Goal: Task Accomplishment & Management: Manage account settings

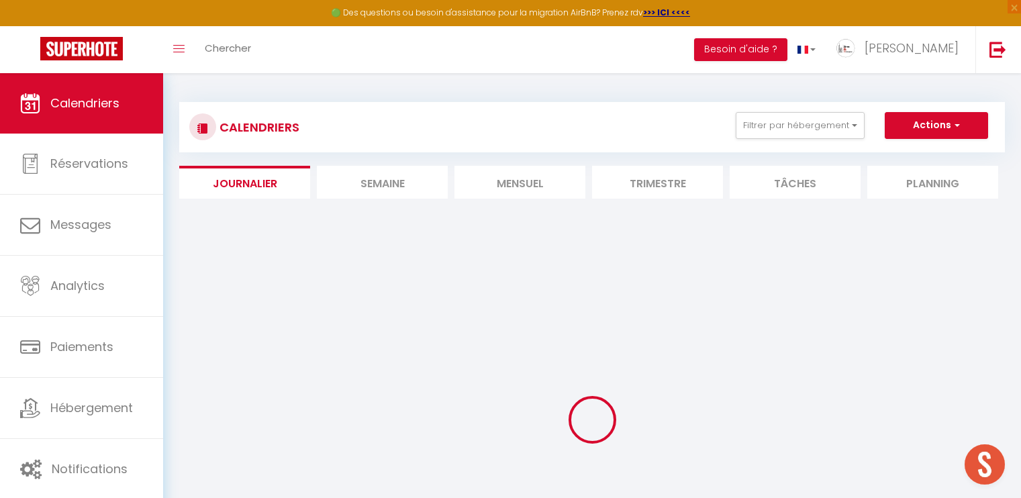
select select
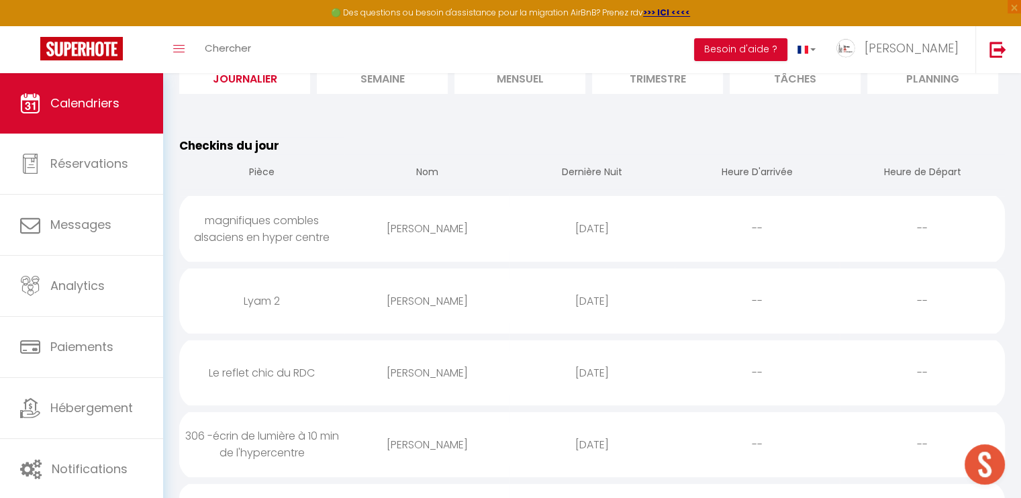
scroll to position [134, 0]
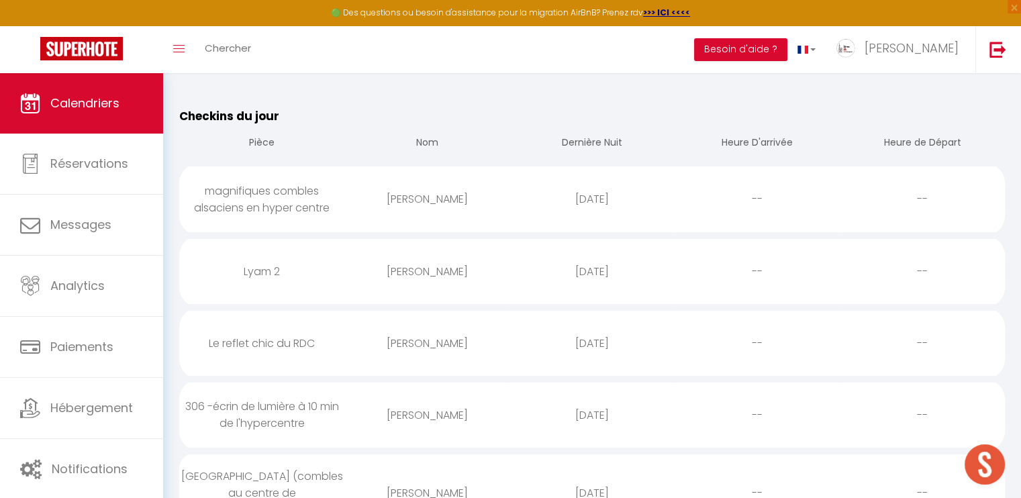
click at [296, 339] on div "Le reflet chic du RDC" at bounding box center [261, 344] width 165 height 44
select select "0"
select select "1"
select select
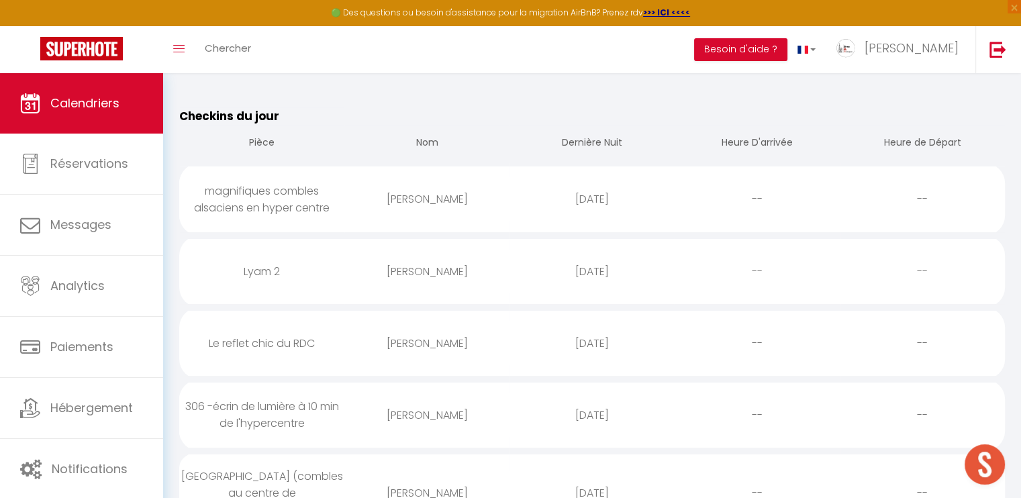
select select
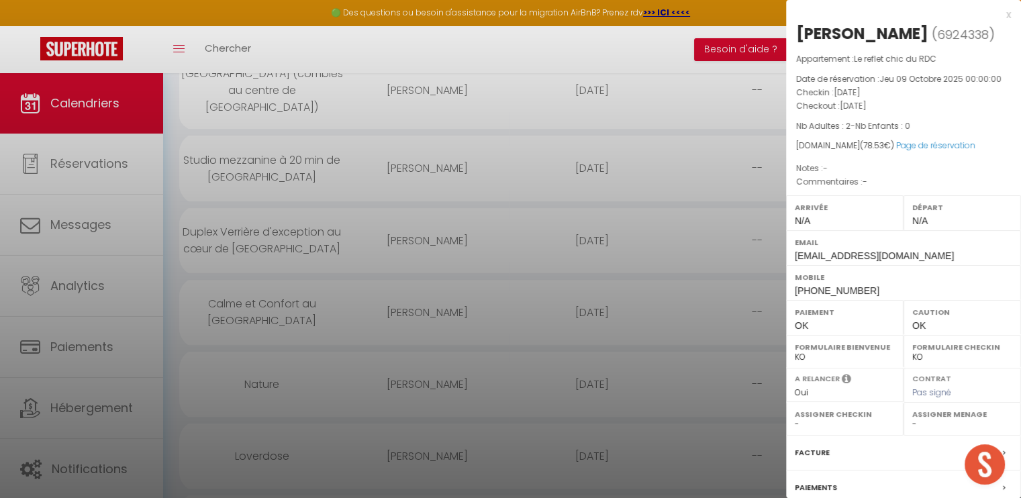
scroll to position [67, 0]
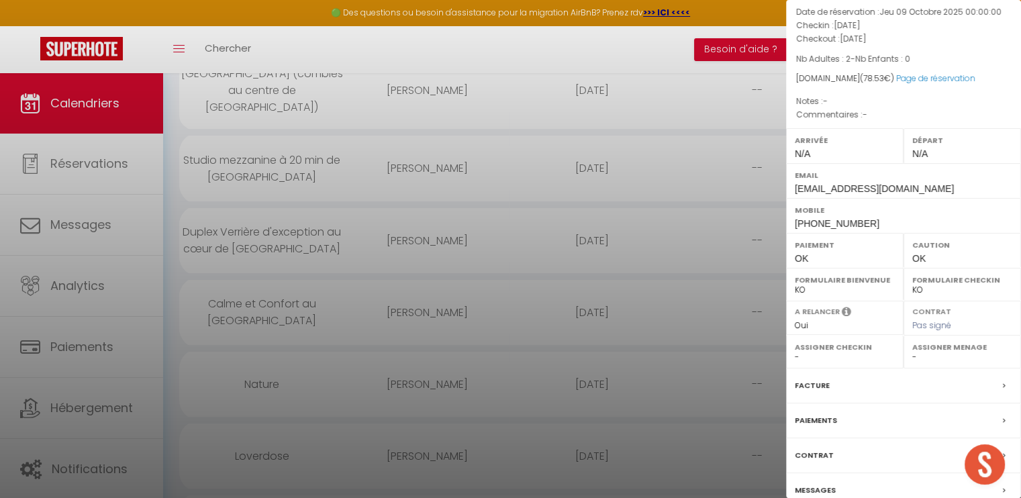
click at [824, 488] on label "Messages" at bounding box center [815, 491] width 41 height 14
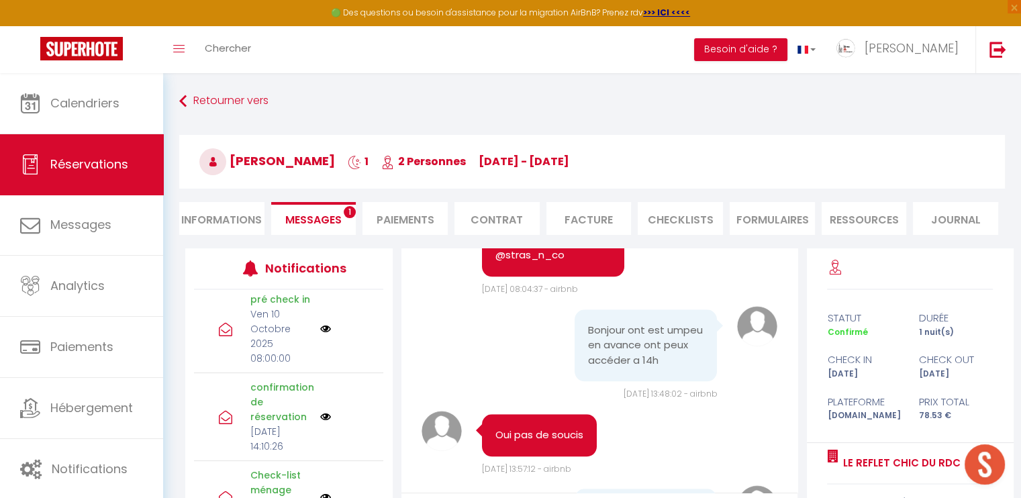
click at [325, 220] on span "Messages" at bounding box center [313, 219] width 56 height 15
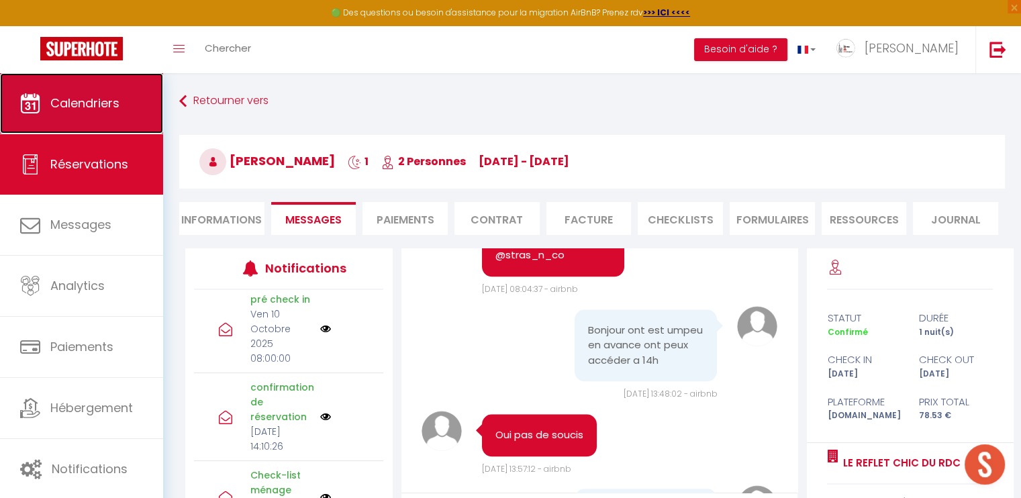
click at [110, 103] on span "Calendriers" at bounding box center [84, 103] width 69 height 17
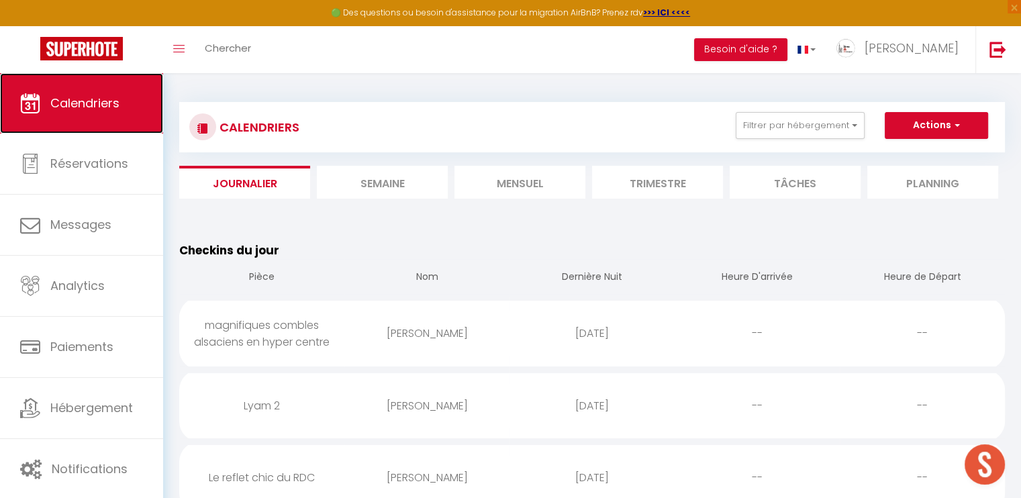
click at [111, 107] on span "Calendriers" at bounding box center [84, 103] width 69 height 17
click at [414, 179] on li "Semaine" at bounding box center [382, 182] width 131 height 33
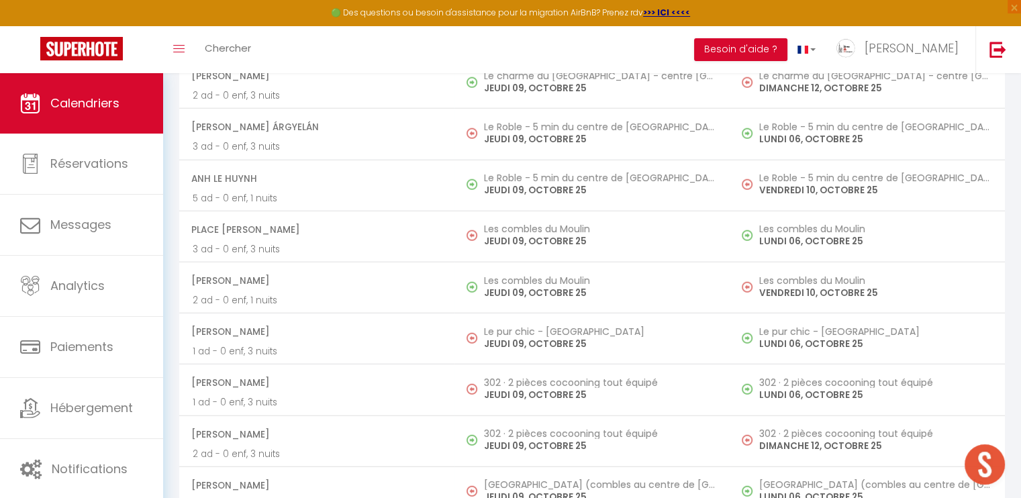
scroll to position [3568, 0]
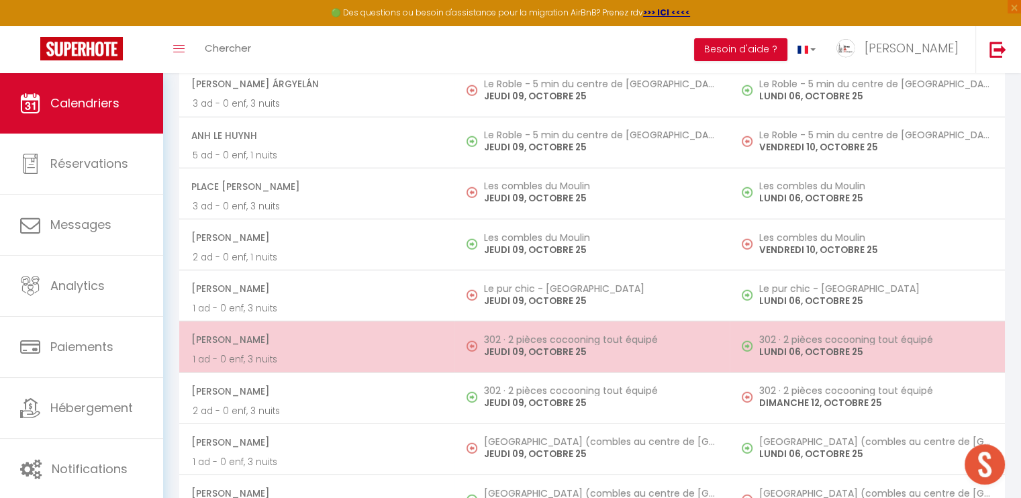
click at [370, 353] on p "1 ad - 0 enf, 3 nuits" at bounding box center [317, 360] width 248 height 14
select select "OK"
select select "KO"
select select "0"
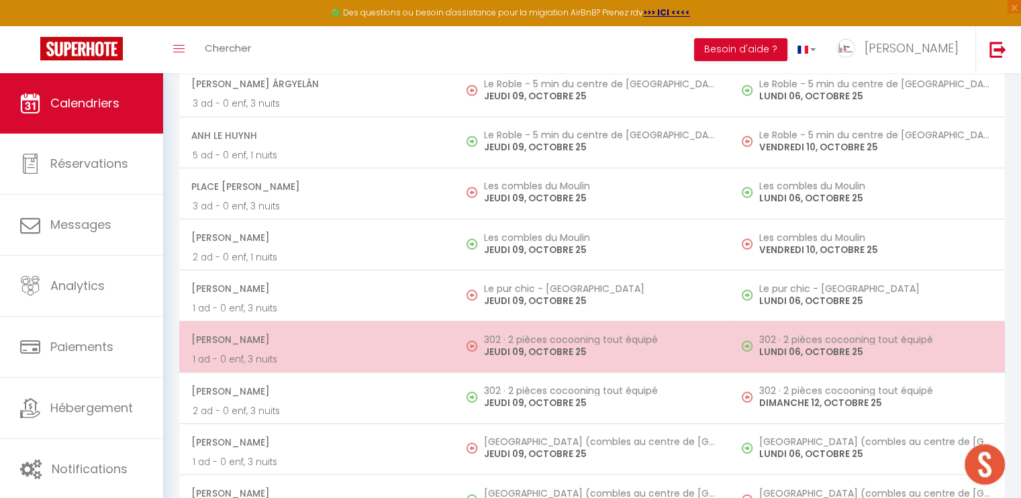
select select "1"
select select
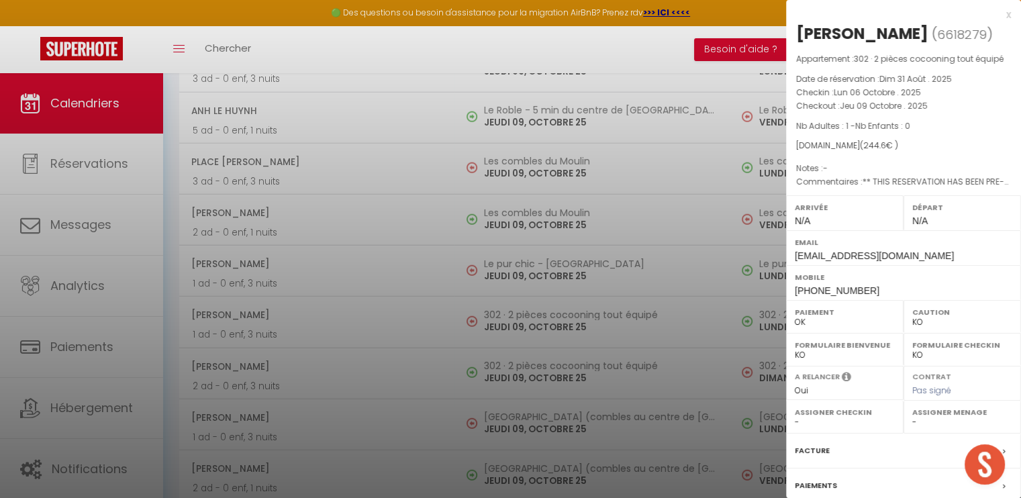
scroll to position [3635, 0]
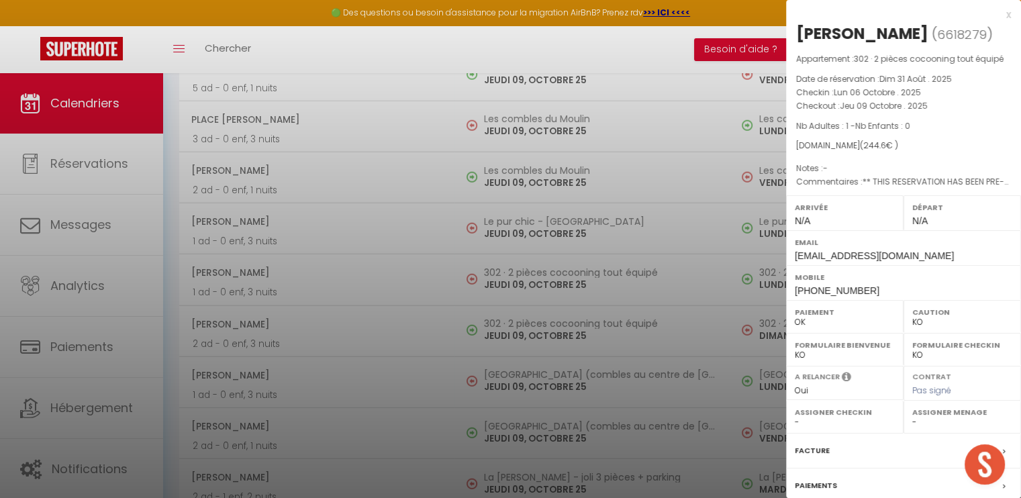
click at [810, 457] on label "Facture" at bounding box center [812, 451] width 35 height 14
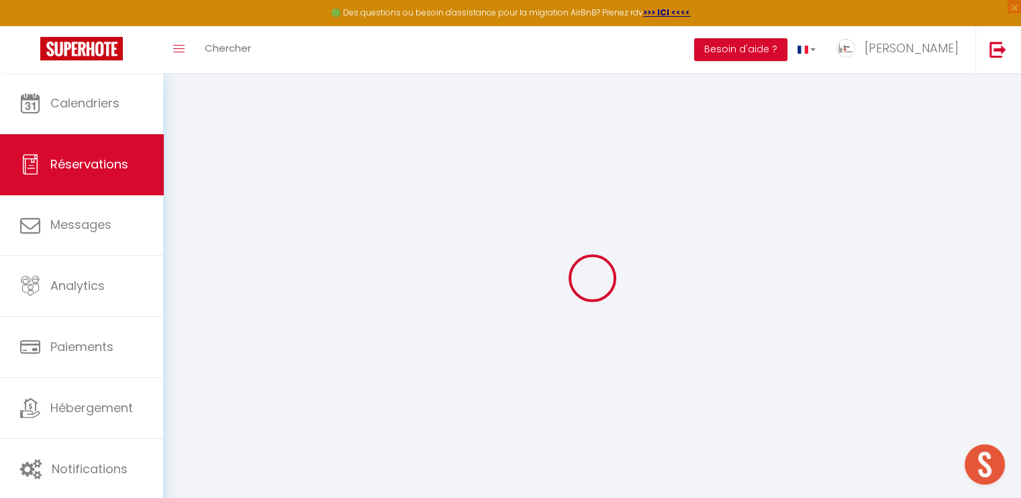
select select "service charge"
select select "cleaning"
select select "taxes"
select select
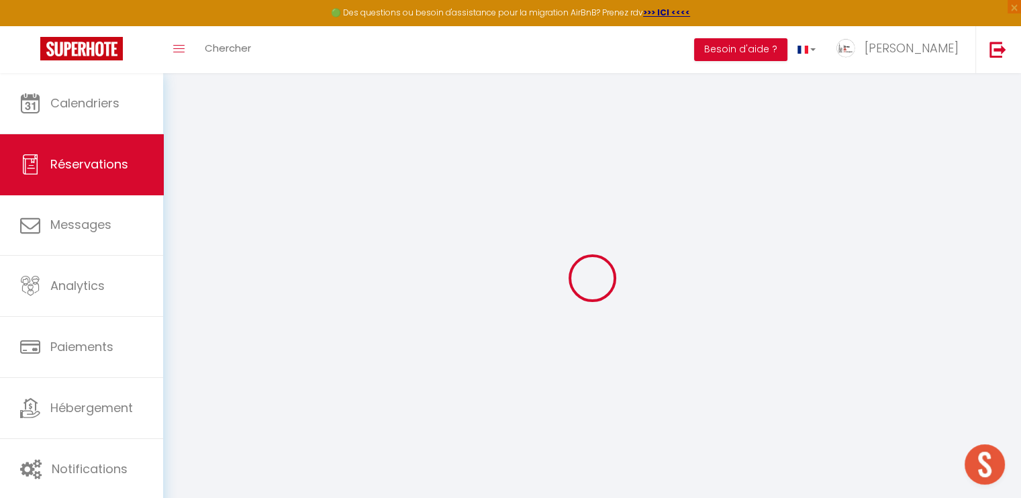
checkbox input "false"
select select
checkbox input "false"
type textarea "** THIS RESERVATION HAS BEEN PRE-PAID ** BOOKING NOTE : Payment charge is EUR 3…"
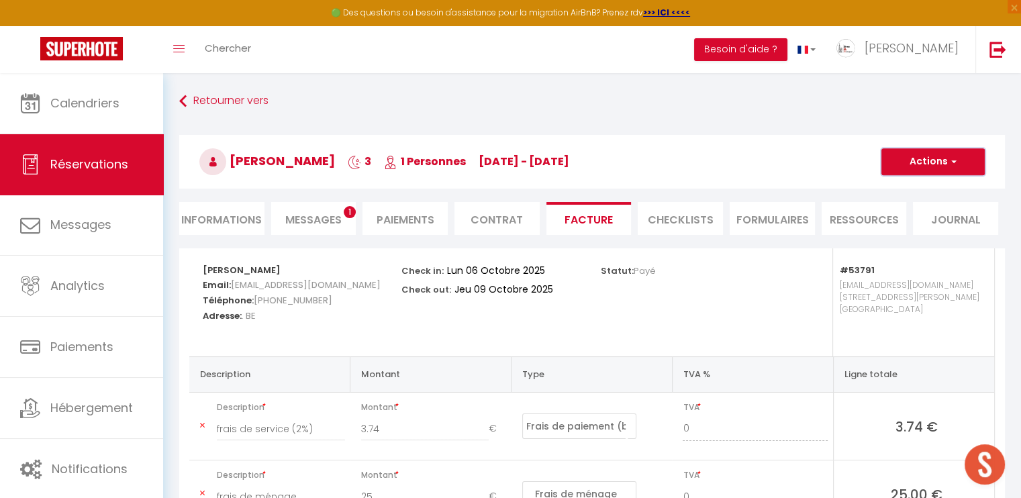
click at [937, 167] on button "Actions" at bounding box center [933, 161] width 103 height 27
click at [938, 222] on link "Envoyer la facture" at bounding box center [923, 226] width 113 height 17
type input "[EMAIL_ADDRESS][DOMAIN_NAME]"
type input "Your invoice 6618279 - 302 · 2 pièces cocooning tout équipé"
type textarea "Hi, Here is the link to download your invoice: [URL][DOMAIN_NAME] Reservation d…"
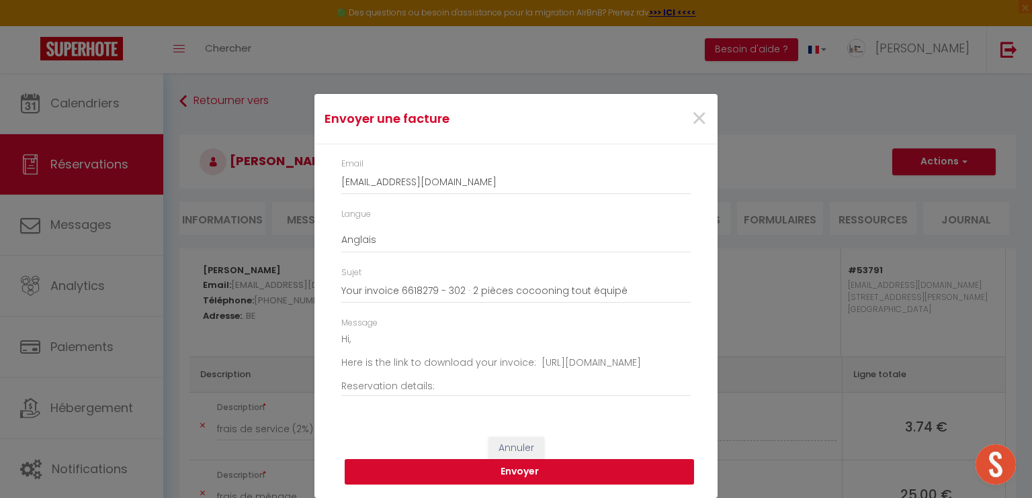
click at [527, 469] on button "Envoyer" at bounding box center [519, 472] width 349 height 26
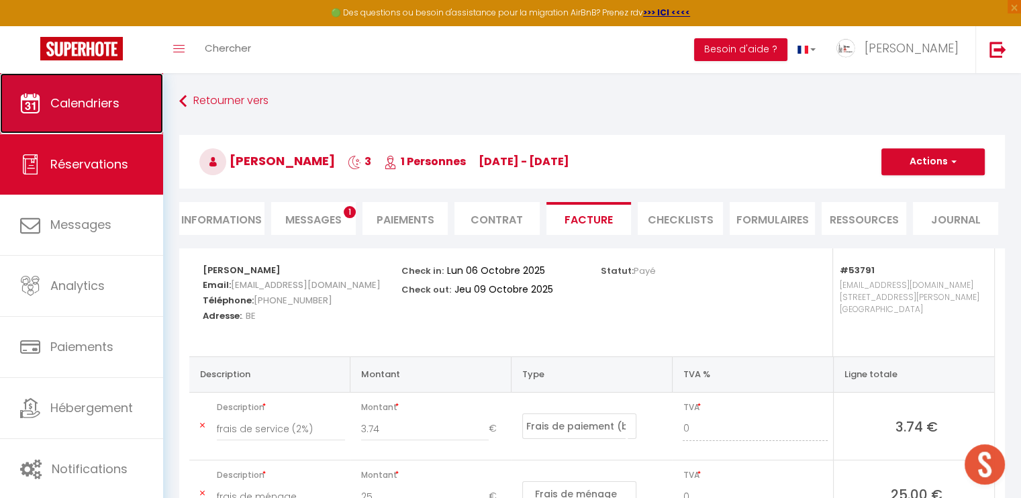
click at [97, 93] on link "Calendriers" at bounding box center [81, 103] width 163 height 60
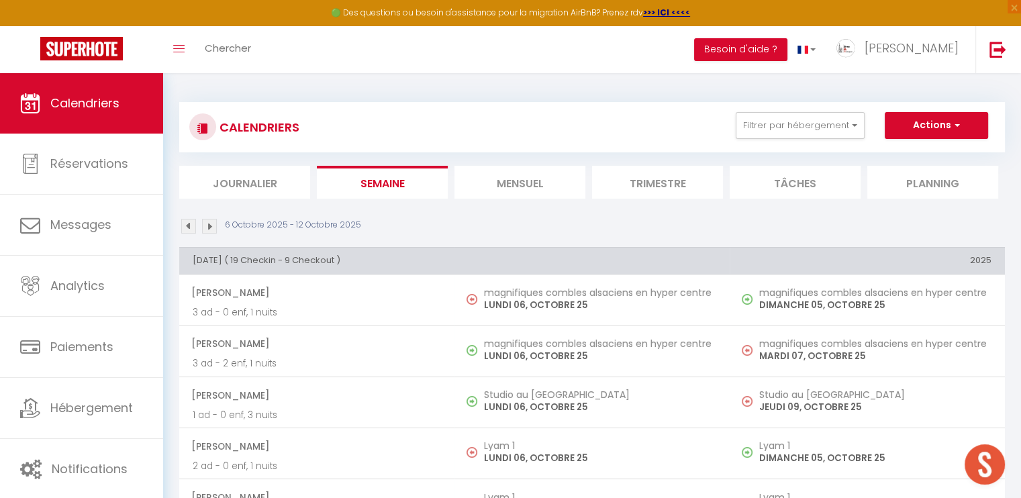
click at [273, 179] on li "Journalier" at bounding box center [244, 182] width 131 height 33
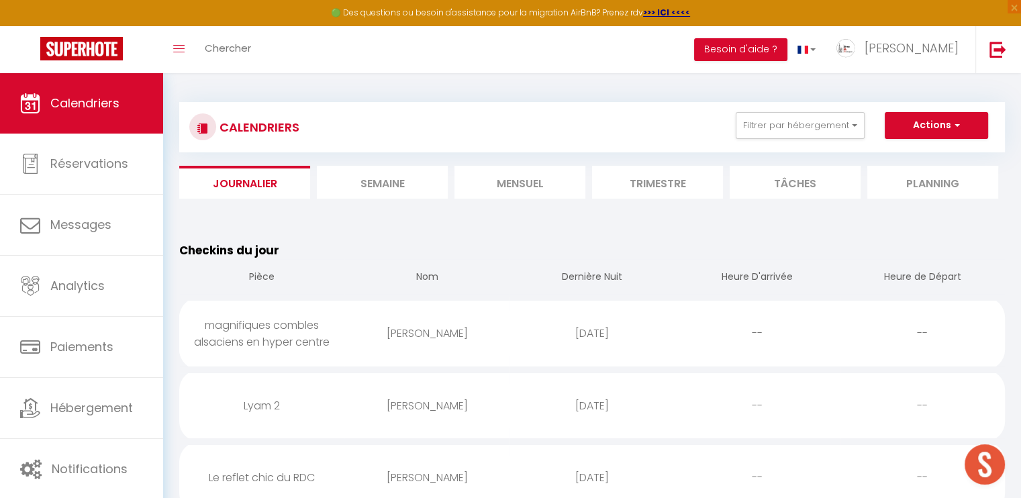
click at [269, 330] on div "magnifiques combles alsaciens en hyper centre" at bounding box center [261, 334] width 165 height 60
select select "0"
select select "1"
select select
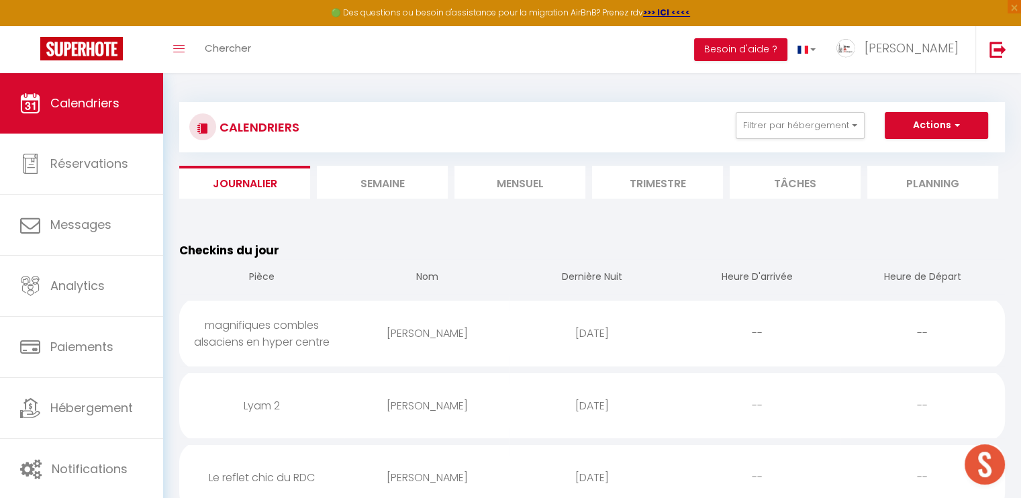
select select
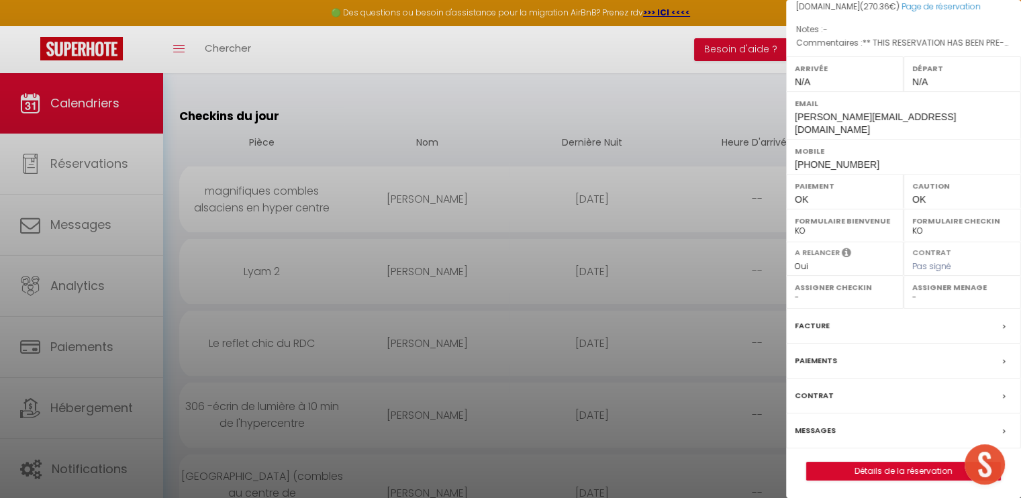
scroll to position [173, 0]
click at [810, 425] on label "Messages" at bounding box center [815, 430] width 41 height 14
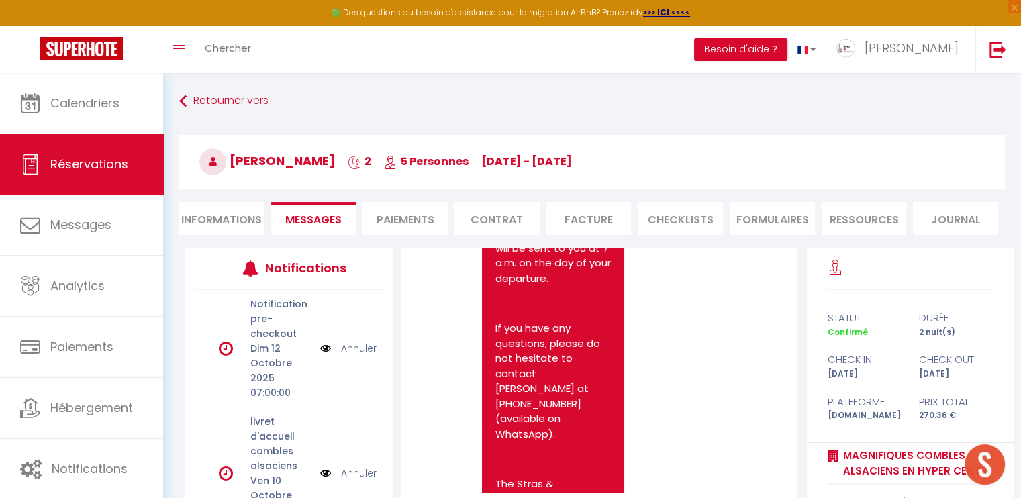
scroll to position [5299, 0]
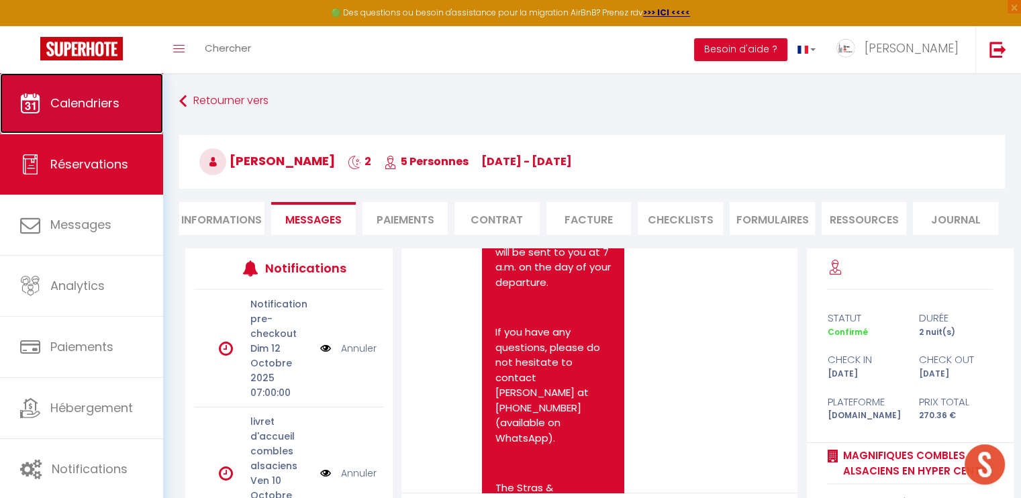
click at [94, 105] on span "Calendriers" at bounding box center [84, 103] width 69 height 17
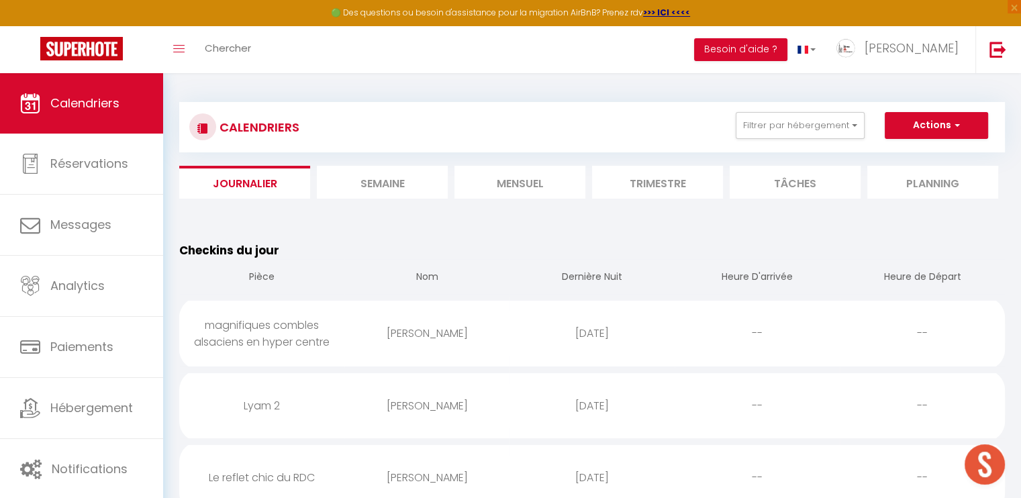
click at [509, 183] on li "Mensuel" at bounding box center [520, 182] width 131 height 33
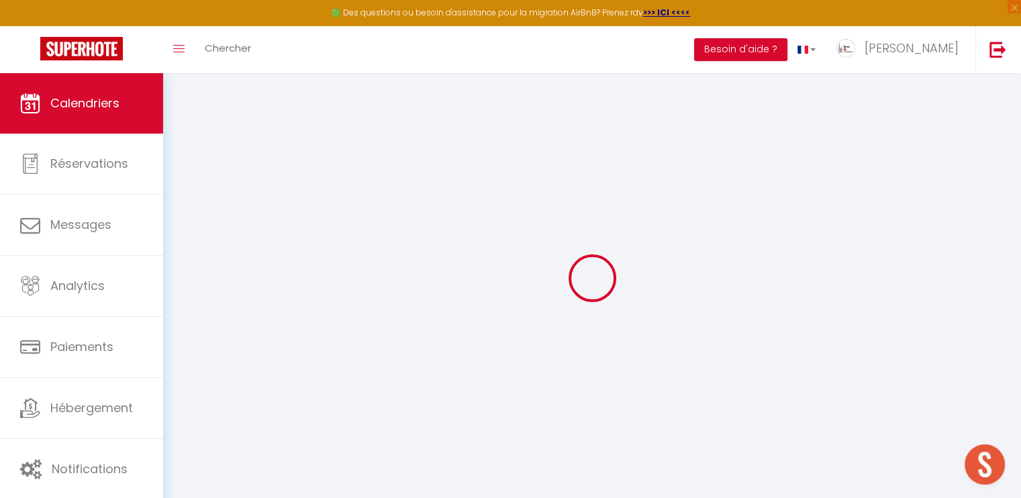
select select
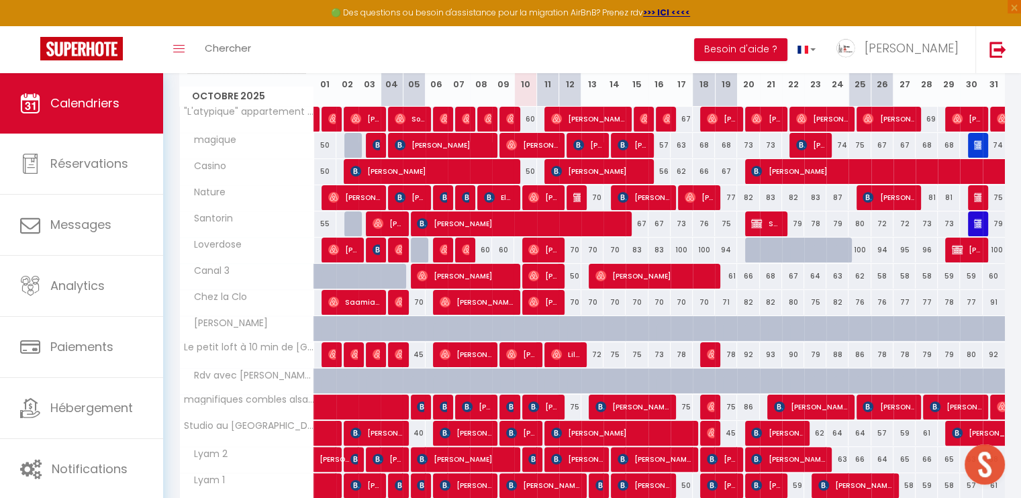
scroll to position [201, 0]
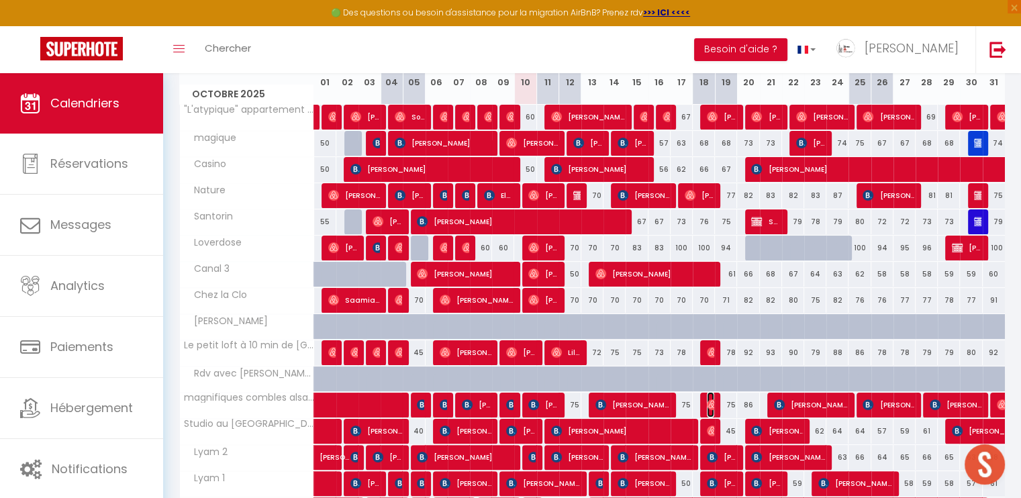
click at [712, 404] on img at bounding box center [712, 405] width 11 height 11
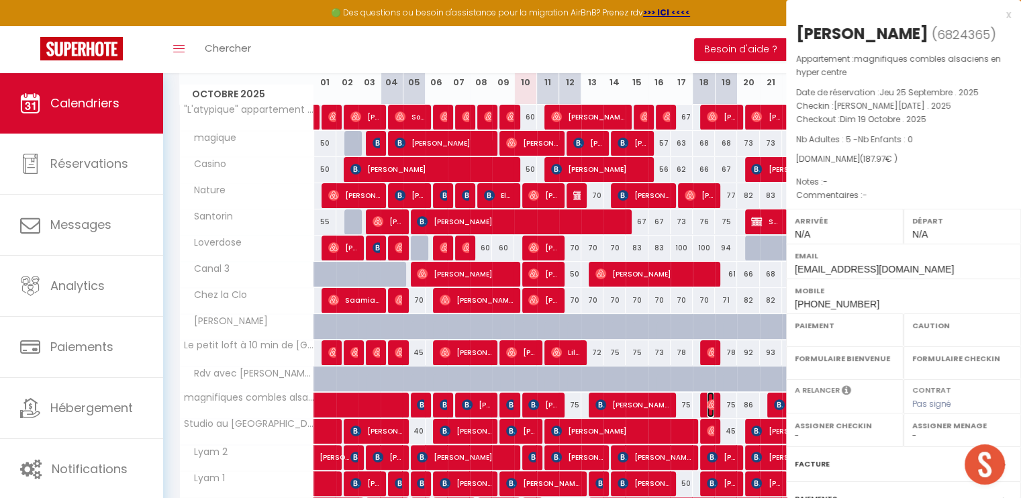
select select "OK"
select select "0"
select select "1"
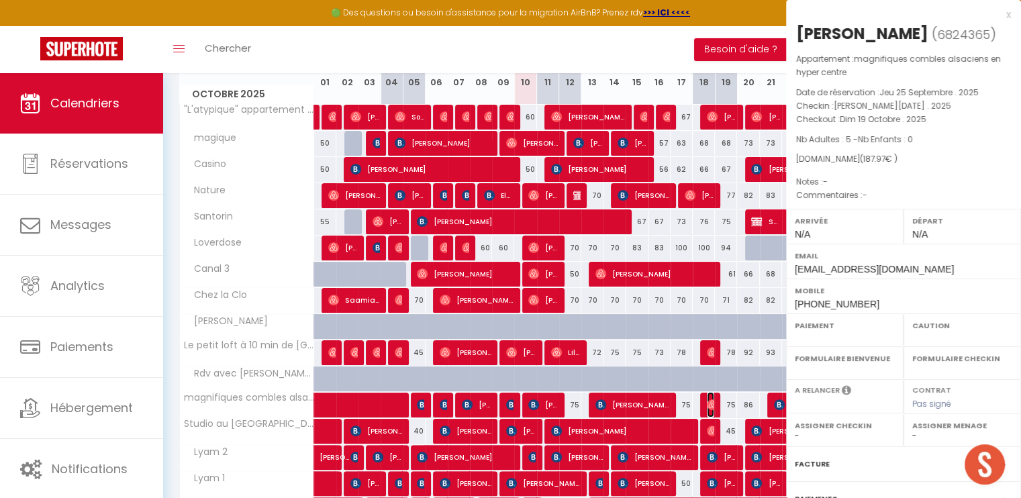
select select
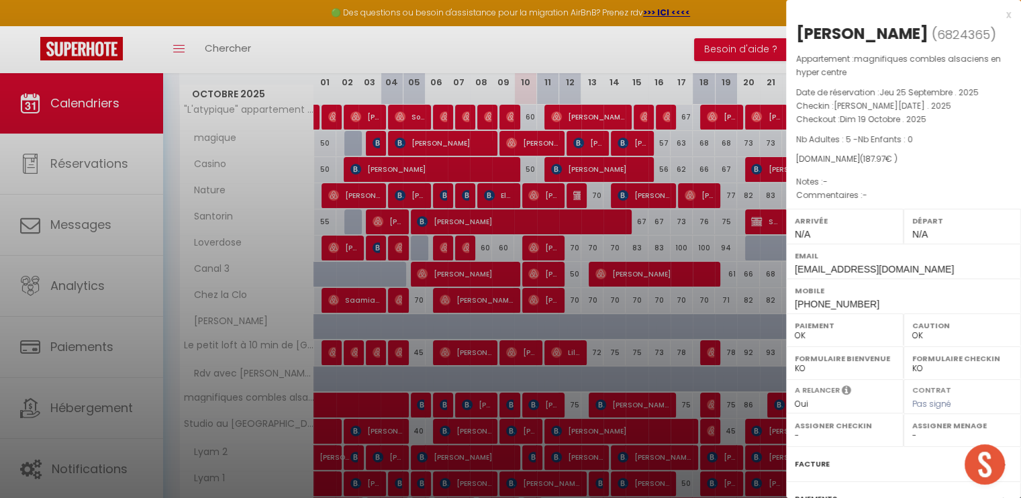
click at [998, 15] on div "x" at bounding box center [898, 15] width 225 height 16
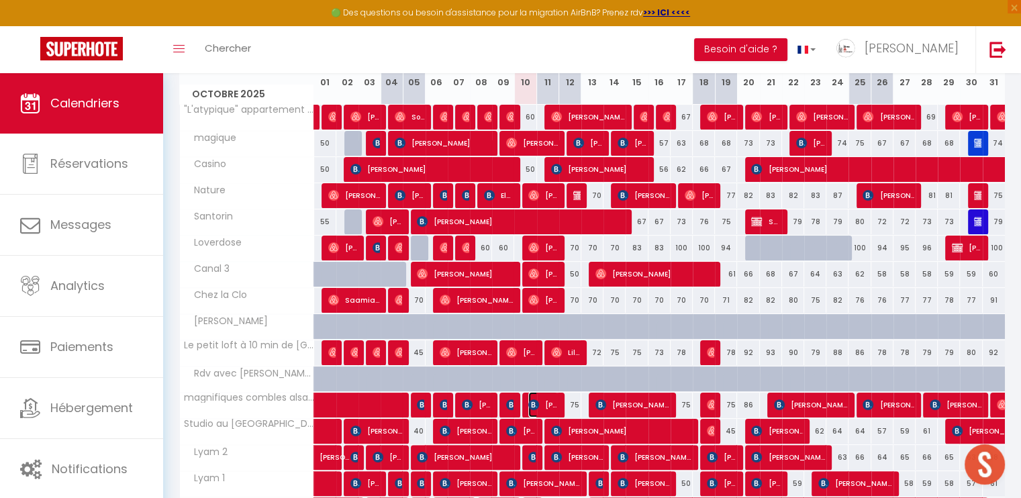
click at [545, 400] on span "[PERSON_NAME]" at bounding box center [544, 405] width 30 height 26
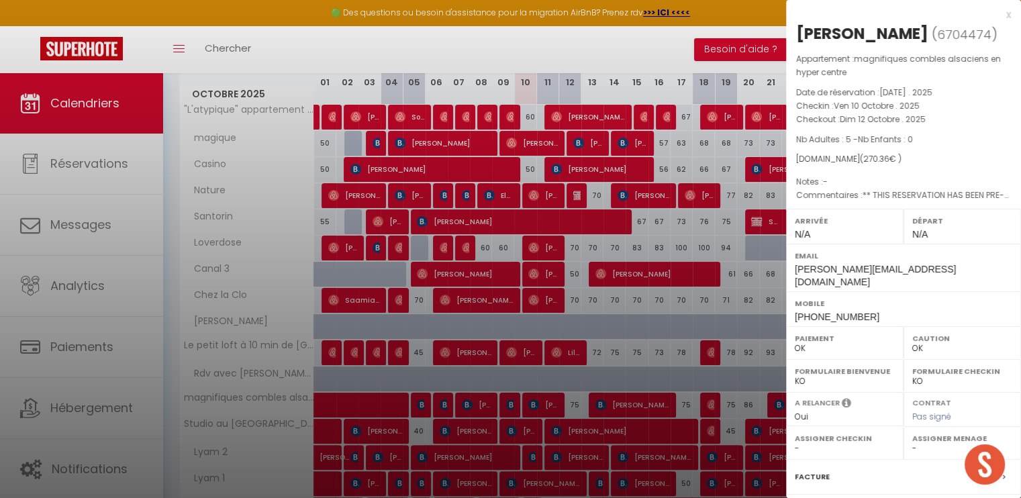
click at [998, 13] on div "x" at bounding box center [898, 15] width 225 height 16
